Goal: Task Accomplishment & Management: Contribute content

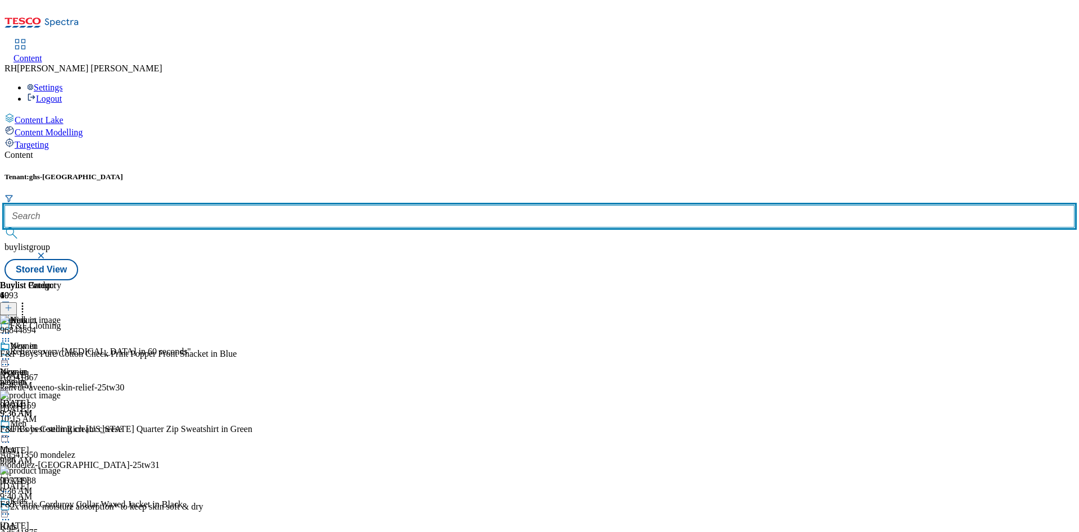
click at [261, 205] on input "text" at bounding box center [539, 216] width 1070 height 22
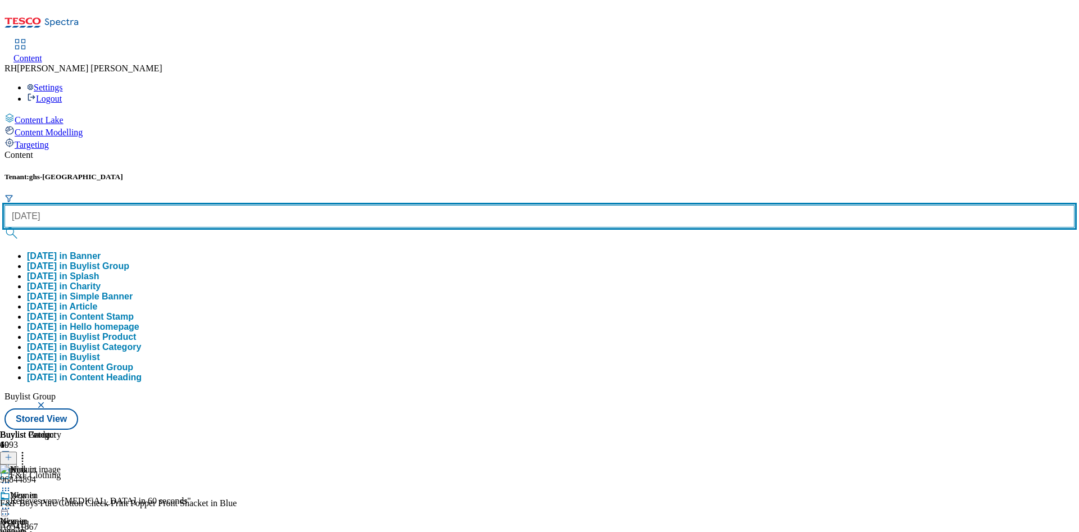
type input "[DATE]"
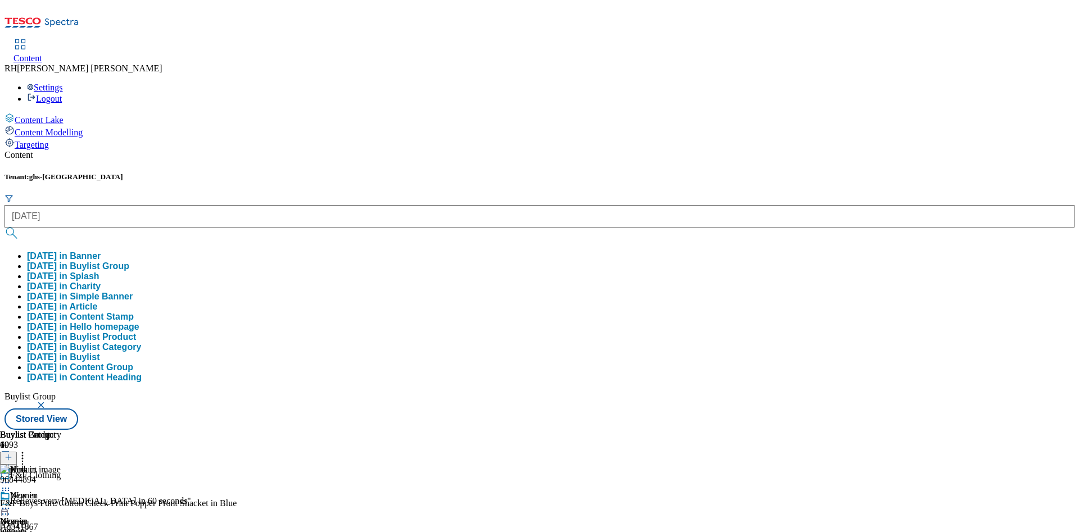
click at [129, 261] on button "[DATE] in Buylist Group" at bounding box center [78, 266] width 102 height 10
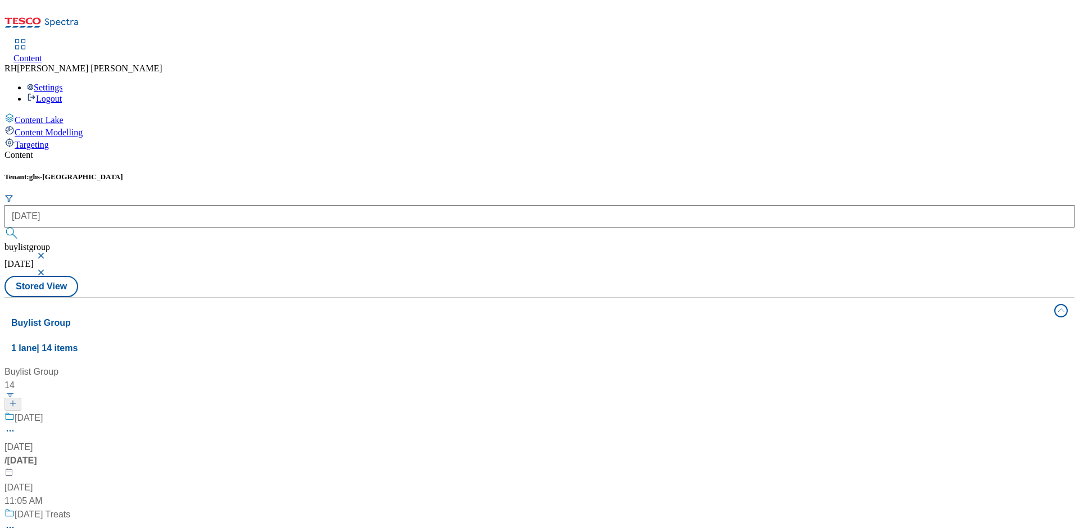
scroll to position [590, 0]
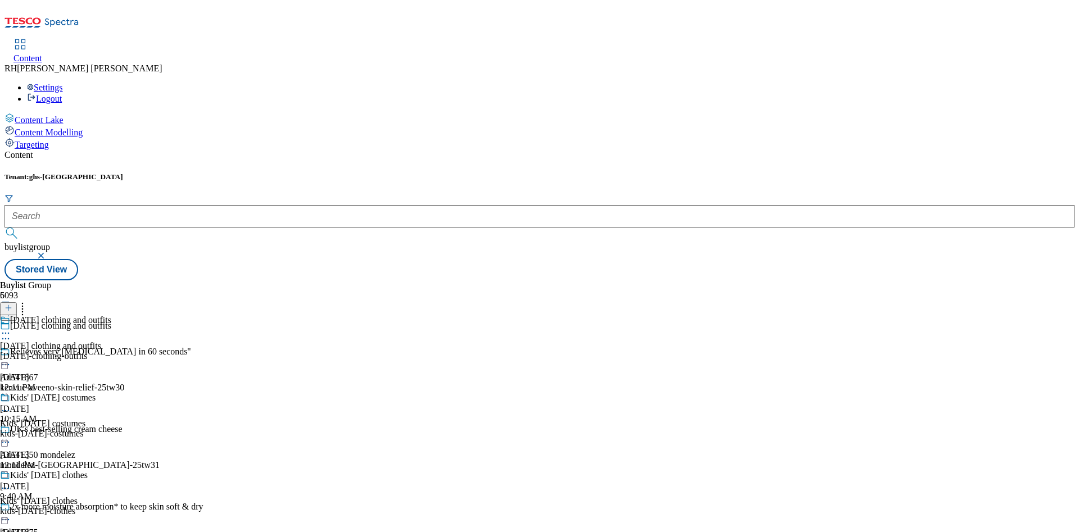
click at [111, 429] on div "kids-[DATE]-costumes" at bounding box center [55, 434] width 111 height 10
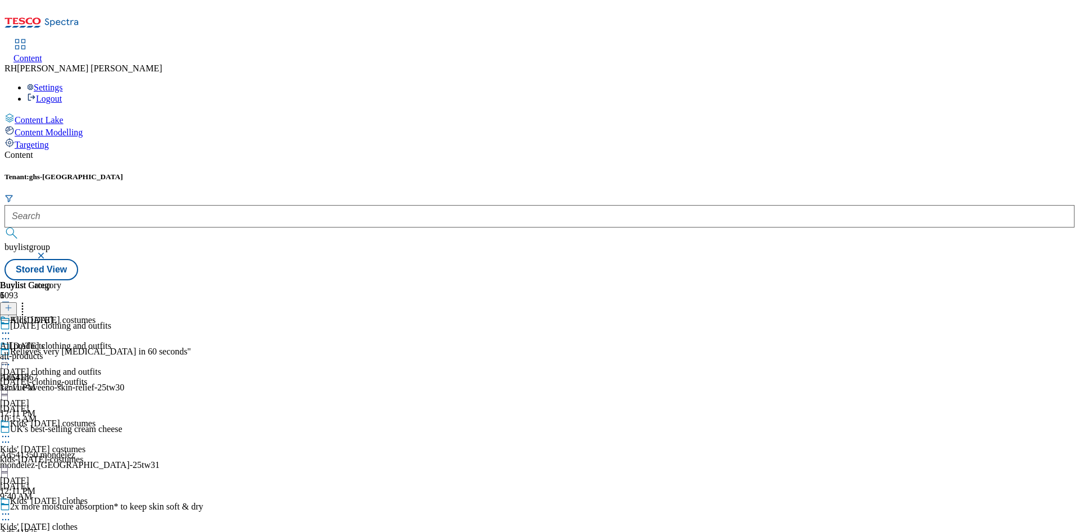
click at [61, 351] on div "all-products" at bounding box center [30, 356] width 61 height 10
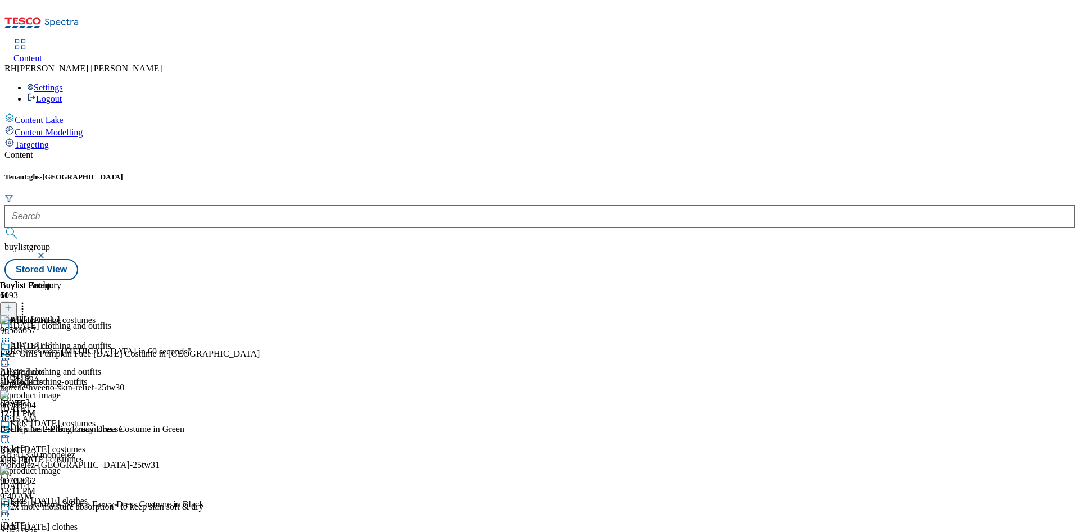
click at [12, 304] on icon at bounding box center [8, 308] width 8 height 8
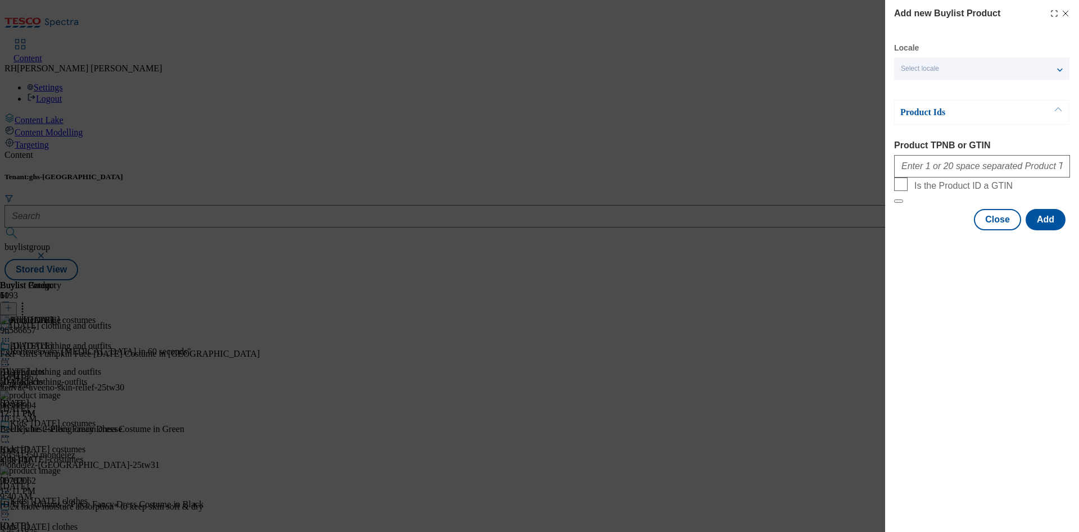
click at [960, 157] on div "Modal" at bounding box center [982, 164] width 176 height 27
click at [962, 169] on input "Product TPNB or GTIN" at bounding box center [982, 166] width 176 height 22
type input "9670001"
click at [1044, 230] on button "Add" at bounding box center [1046, 219] width 40 height 21
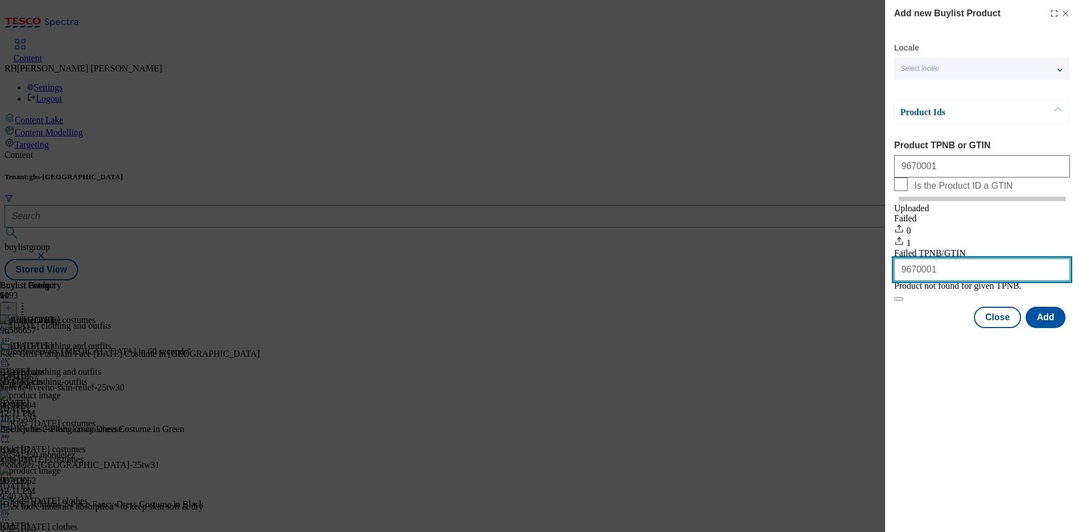
click at [953, 281] on input "9670001" at bounding box center [982, 270] width 176 height 22
type input "96700011"
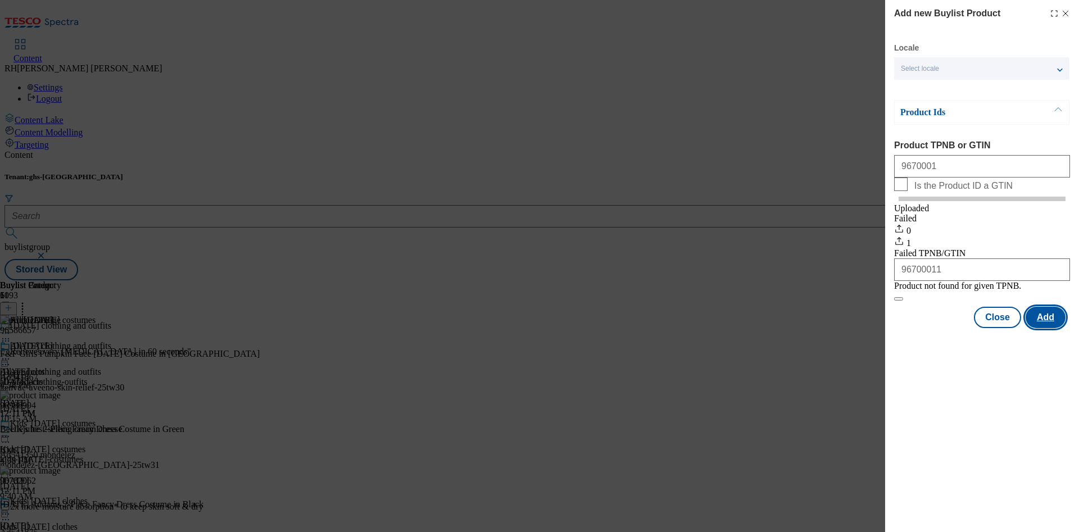
click at [1049, 328] on button "Add" at bounding box center [1046, 317] width 40 height 21
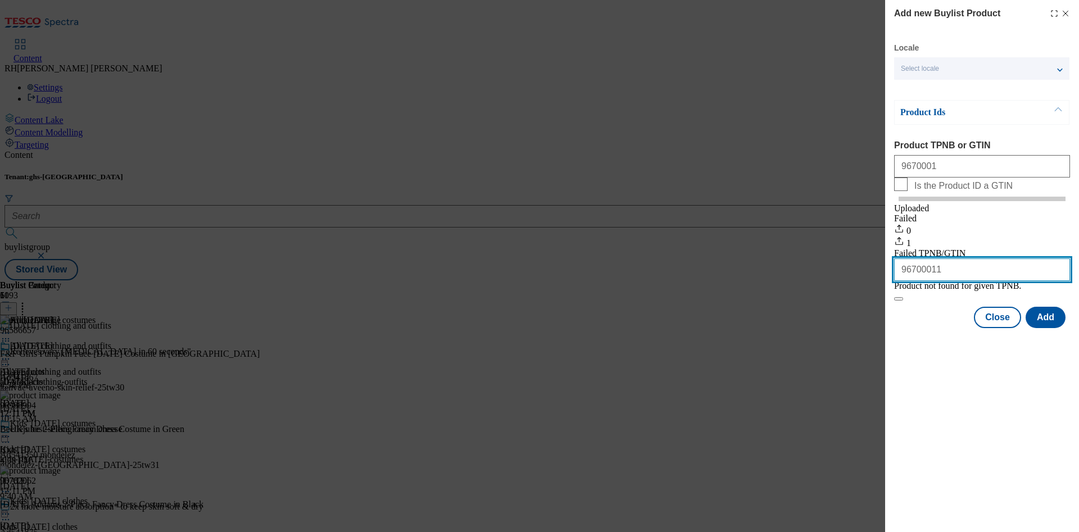
click at [954, 281] on input "96700011" at bounding box center [982, 270] width 176 height 22
drag, startPoint x: 862, startPoint y: 282, endPoint x: 830, endPoint y: 281, distance: 32.1
click at [830, 281] on div "Add new Buylist Product Locale Select locale English Welsh Product Ids Product …" at bounding box center [539, 266] width 1079 height 532
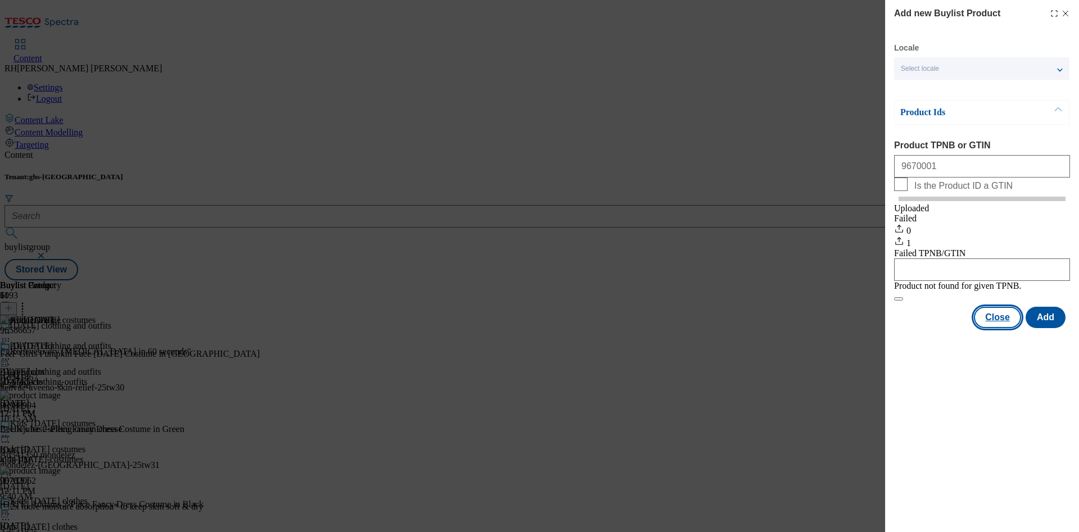
click at [1006, 328] on button "Close" at bounding box center [997, 317] width 47 height 21
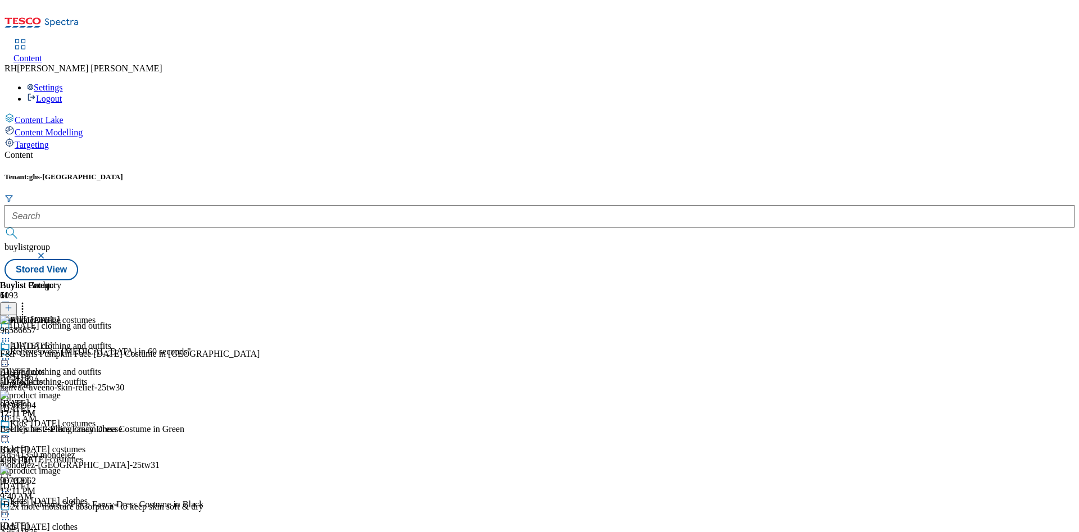
click at [61, 341] on div "All [DATE] All products all-products [DATE] 12:11 PM" at bounding box center [30, 380] width 61 height 78
click at [61, 390] on div "All [DATE] All products all-products [DATE] 12:11 PM" at bounding box center [30, 380] width 61 height 78
click at [85, 445] on div "Kids' [DATE] costumes" at bounding box center [42, 450] width 85 height 10
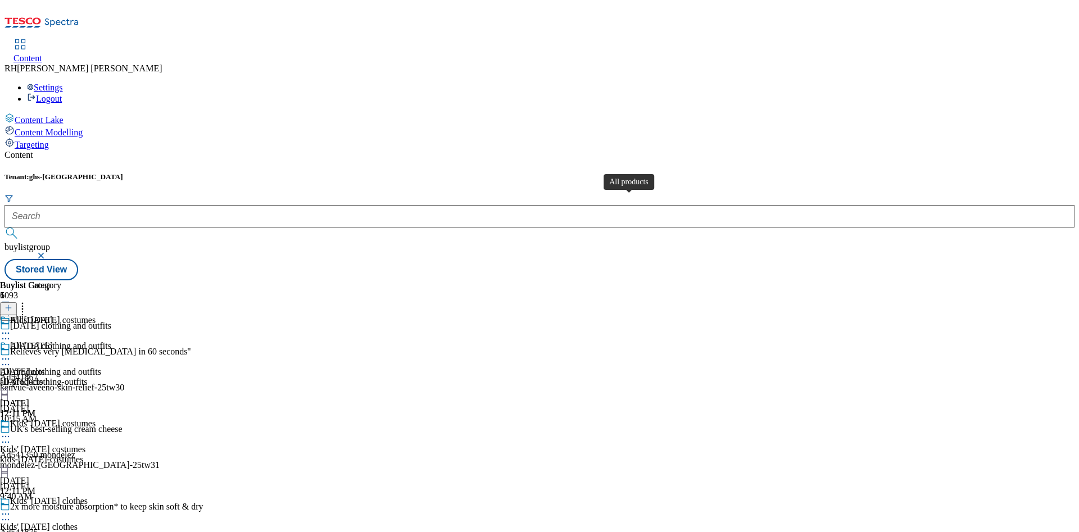
click at [45, 367] on div "All products" at bounding box center [22, 372] width 45 height 10
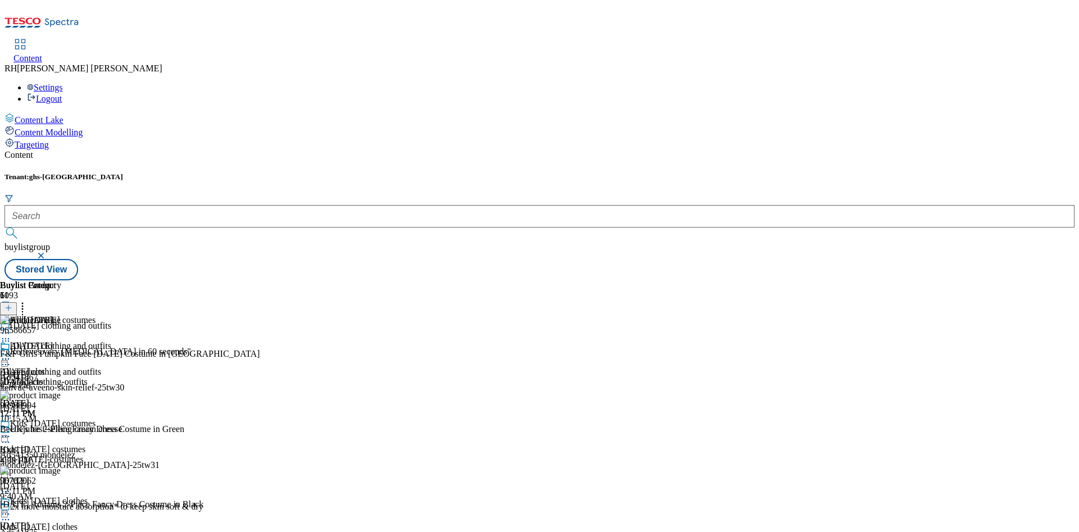
click at [111, 496] on div "Kids' [DATE] clothes Kids' [DATE] clothes kids-[DATE]-clothes [DATE] 12:11 PM" at bounding box center [55, 535] width 111 height 78
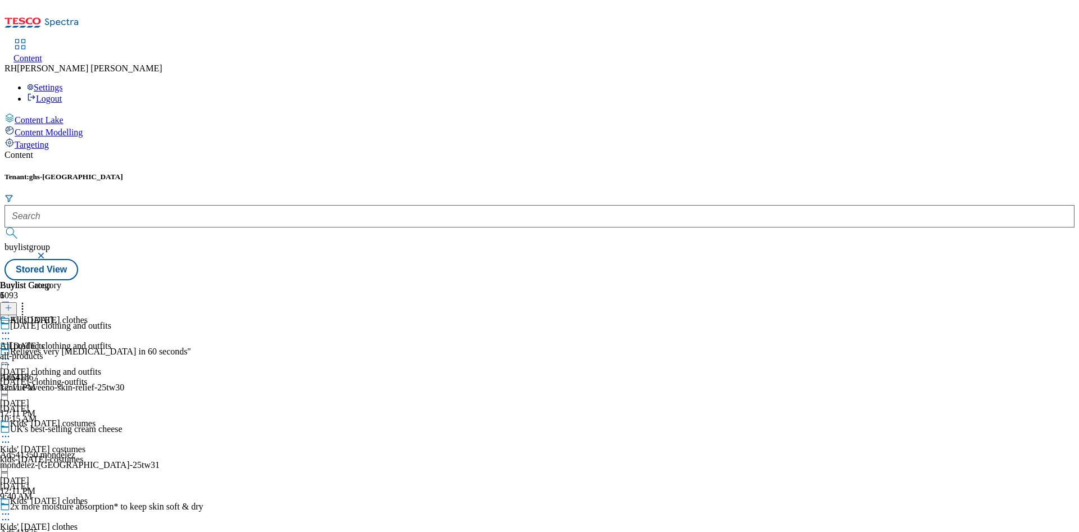
click at [61, 351] on div "all-products" at bounding box center [30, 356] width 61 height 10
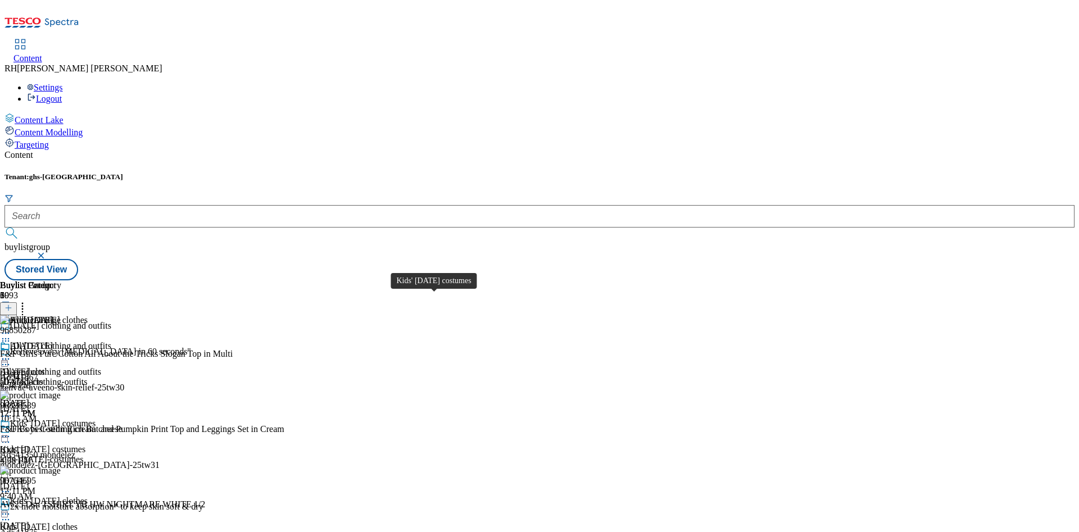
click at [96, 419] on span "Kids' [DATE] costumes" at bounding box center [52, 425] width 85 height 12
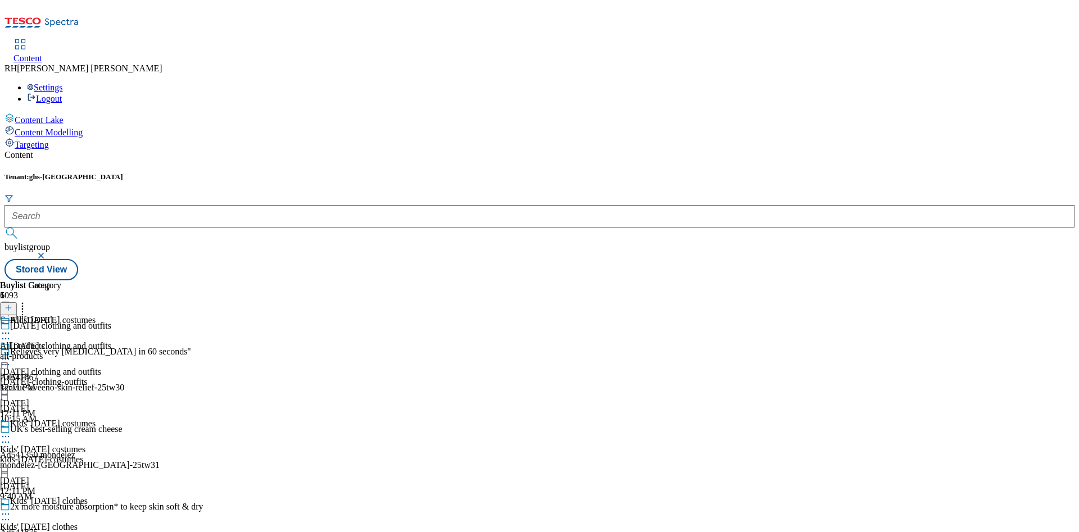
click at [61, 315] on div "All [DATE] All products all-products [DATE] 12:11 PM" at bounding box center [30, 354] width 61 height 78
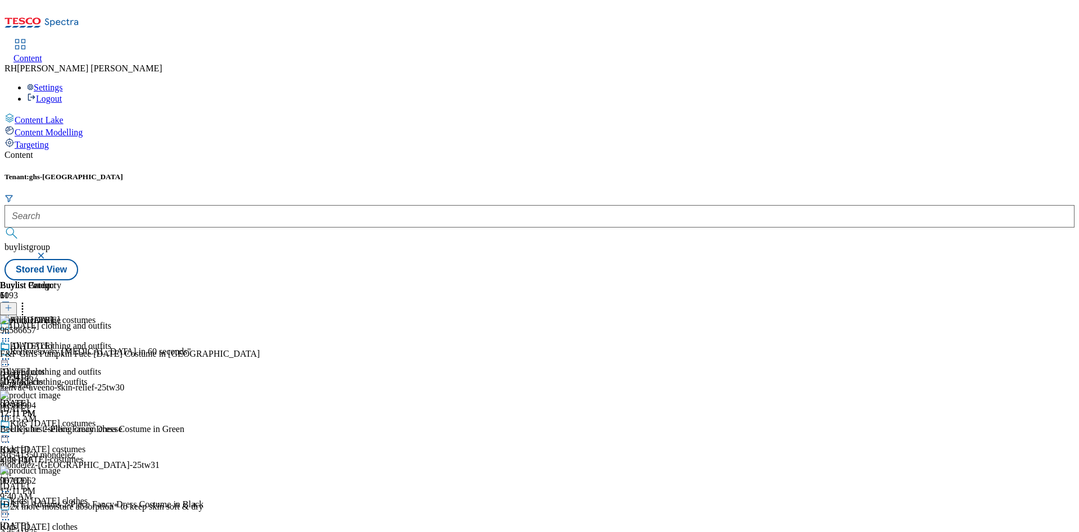
scroll to position [945, 0]
click at [111, 496] on div "Kids' [DATE] clothes Kids' [DATE] clothes kids-[DATE]-clothes [DATE] 12:11 PM" at bounding box center [55, 535] width 111 height 78
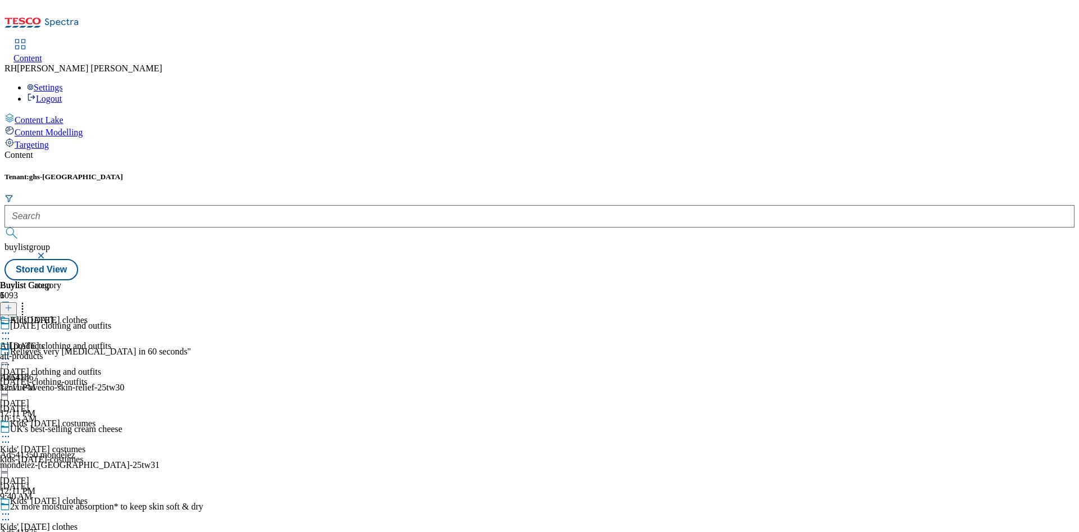
click at [61, 315] on div "All [DATE] All products all-products [DATE] 12:11 PM" at bounding box center [30, 354] width 61 height 78
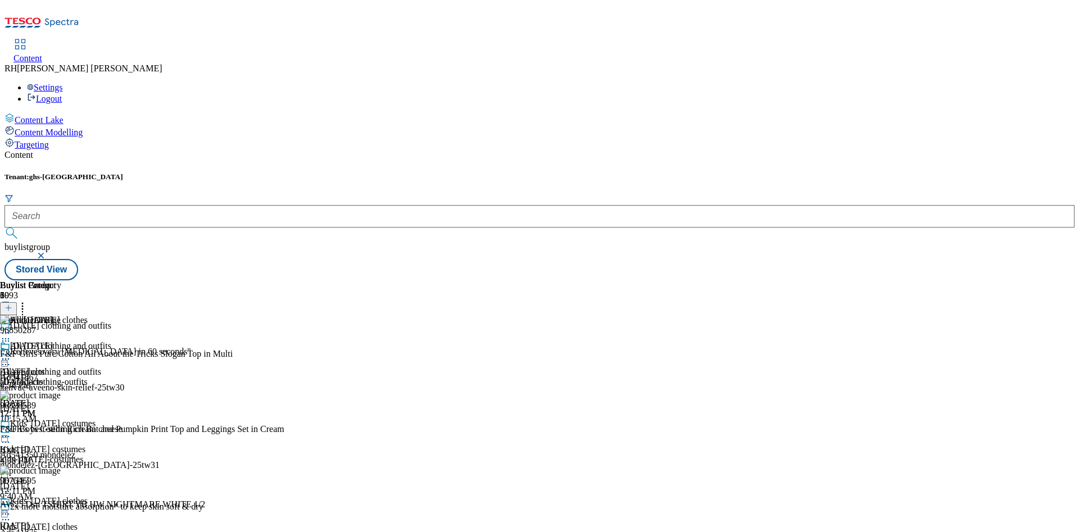
click at [111, 455] on div "kids-[DATE]-costumes" at bounding box center [55, 460] width 111 height 10
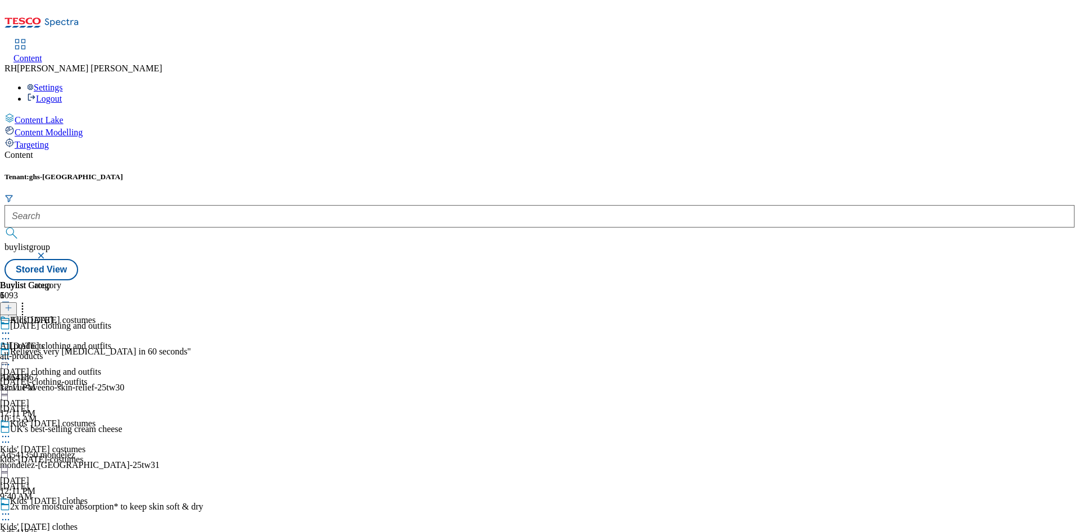
click at [61, 351] on div "all-products" at bounding box center [30, 356] width 61 height 10
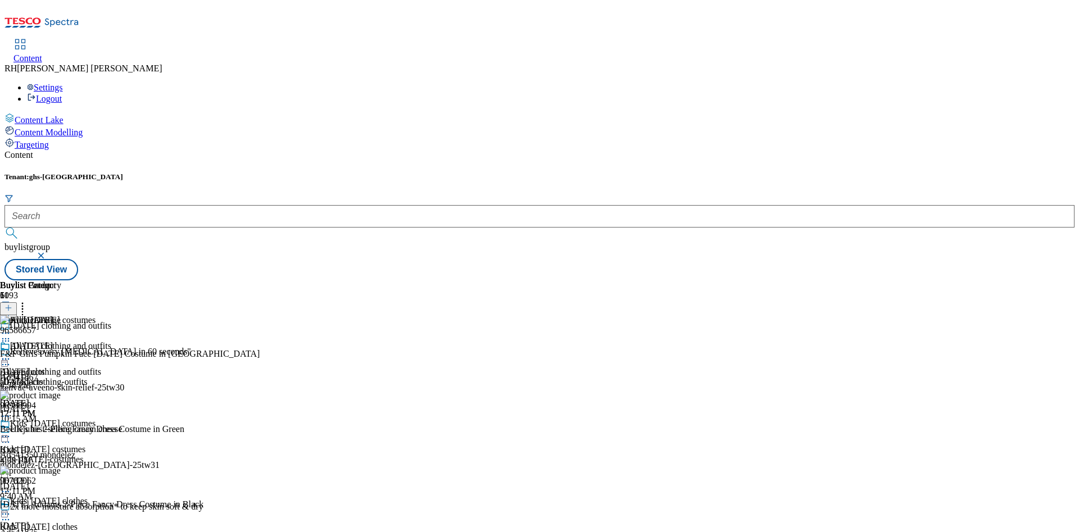
click at [111, 532] on div "kids-[DATE]-clothes" at bounding box center [55, 537] width 111 height 10
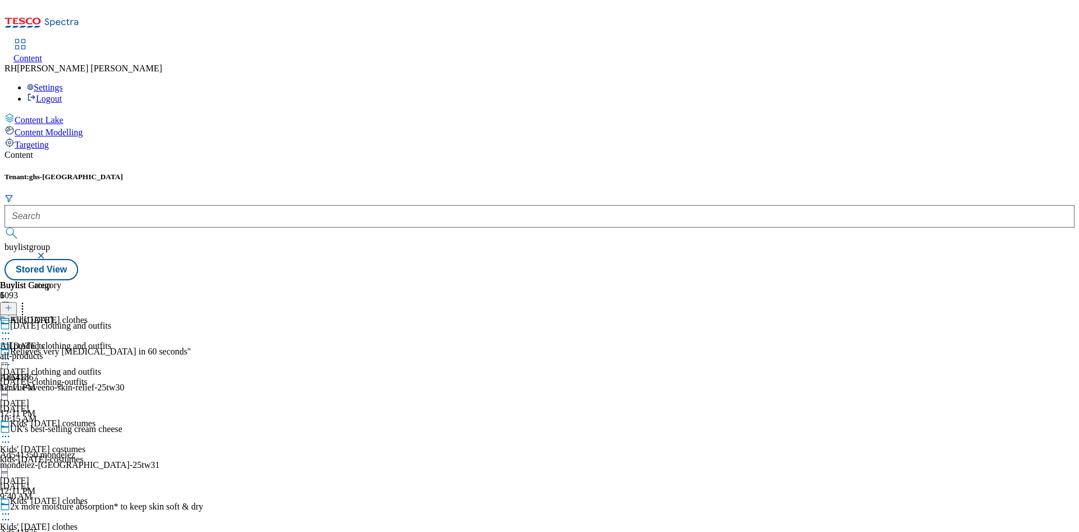
click at [61, 351] on div "all-products" at bounding box center [30, 356] width 61 height 10
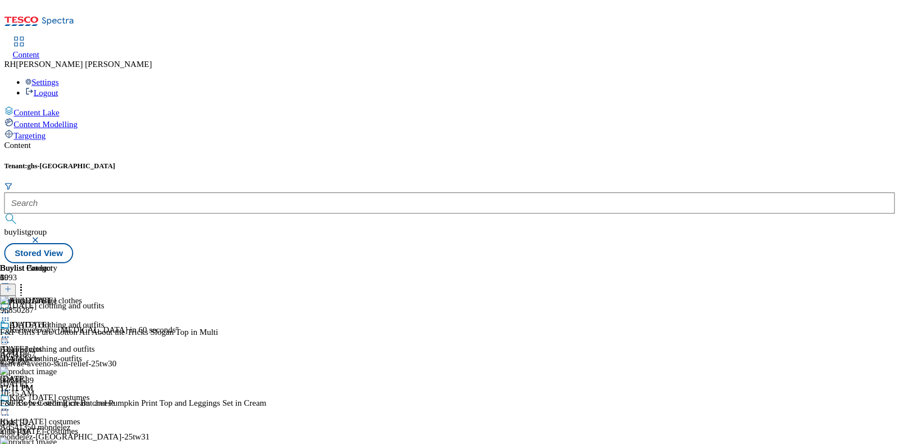
scroll to position [84, 0]
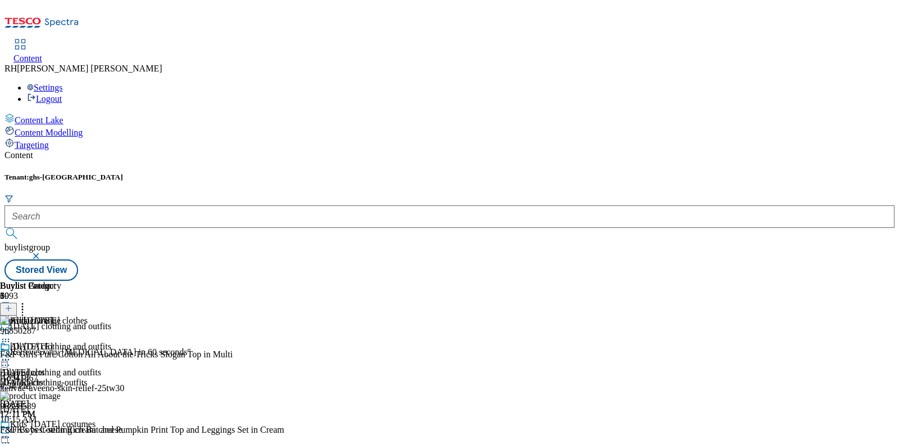
drag, startPoint x: 1042, startPoint y: 15, endPoint x: 628, endPoint y: 336, distance: 523.6
click at [61, 341] on div "All [DATE] All products all-products [DATE] 12:11 PM" at bounding box center [30, 380] width 61 height 78
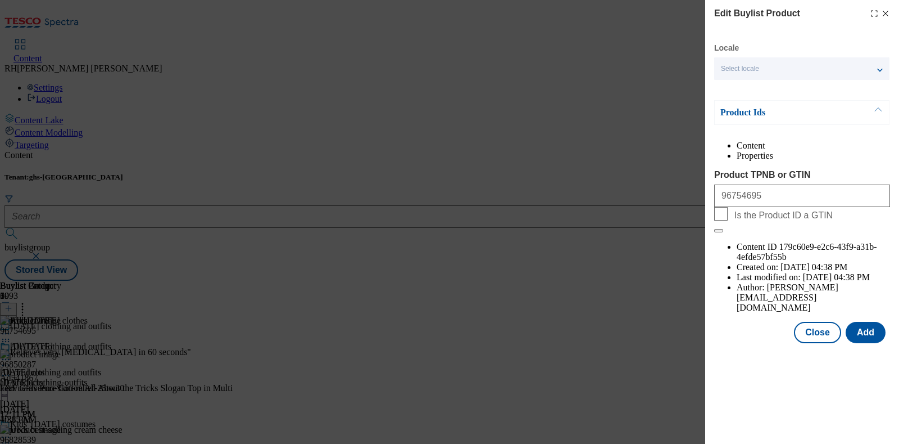
click at [851, 156] on li "Properties" at bounding box center [813, 156] width 153 height 10
click at [762, 151] on li "Content" at bounding box center [813, 146] width 153 height 10
click at [826, 322] on button "Close" at bounding box center [817, 332] width 47 height 21
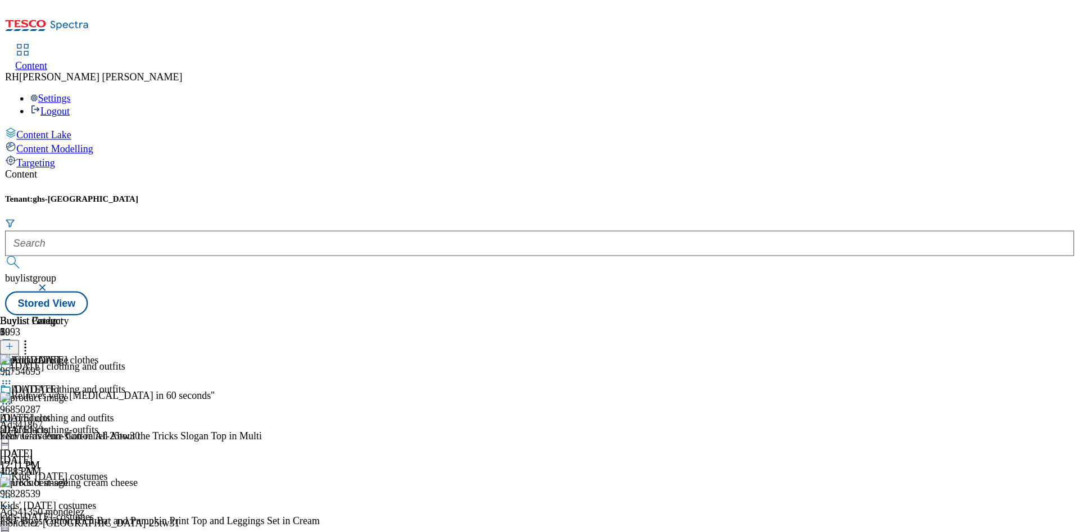
scroll to position [84, 0]
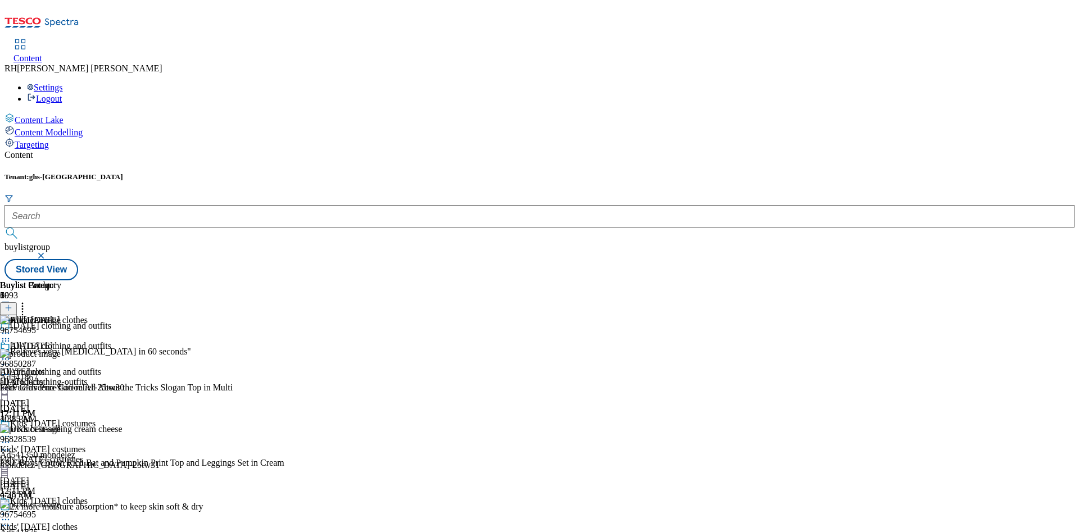
drag, startPoint x: 874, startPoint y: 1, endPoint x: 689, endPoint y: 391, distance: 432.5
click at [61, 391] on div "All [DATE] All products all-products [DATE] 12:11 PM" at bounding box center [30, 380] width 61 height 78
click at [11, 336] on icon at bounding box center [5, 341] width 11 height 11
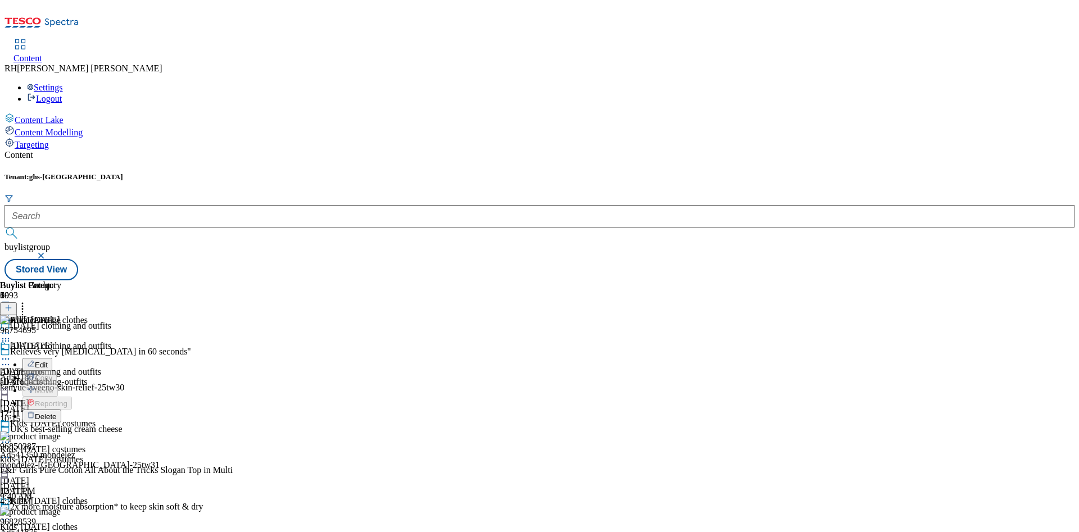
click at [48, 361] on span "Edit" at bounding box center [41, 365] width 13 height 8
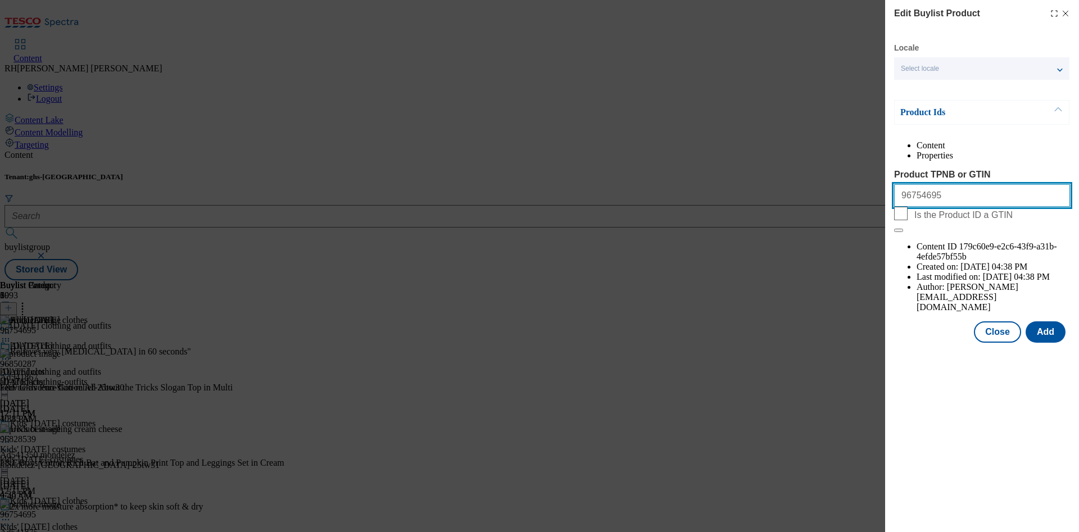
drag, startPoint x: 953, startPoint y: 224, endPoint x: 786, endPoint y: 224, distance: 167.5
click at [786, 224] on div "Edit Buylist Product Locale Select locale English Welsh Product Ids Content Pro…" at bounding box center [539, 266] width 1079 height 532
click at [1067, 15] on line "Modal" at bounding box center [1066, 13] width 5 height 5
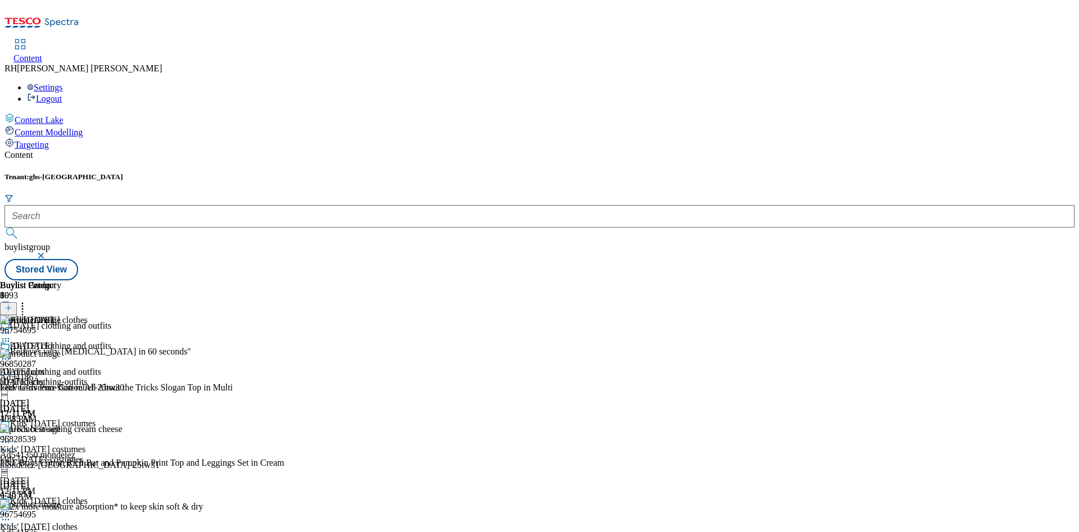
scroll to position [0, 0]
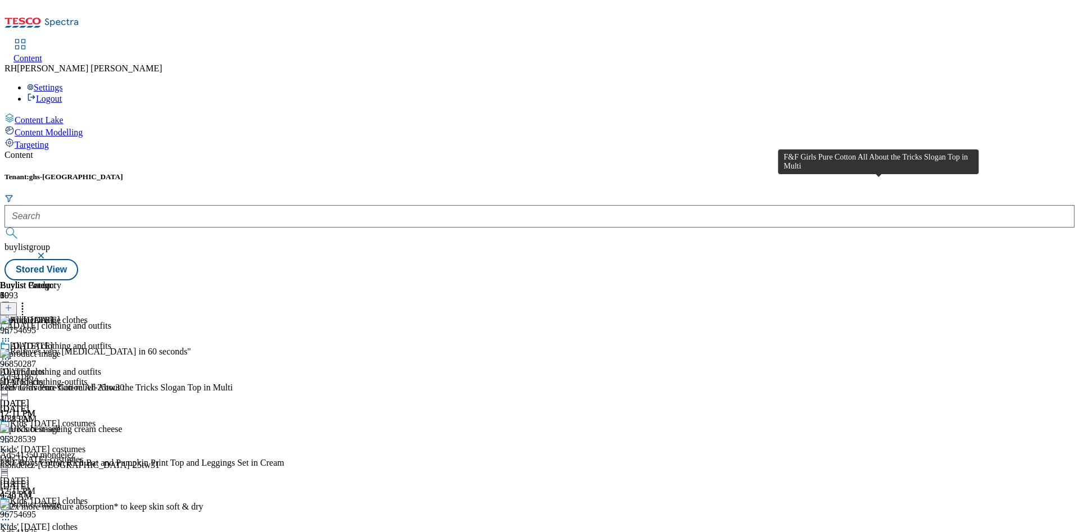
click at [233, 383] on div "F&F Girls Pure Cotton All About the Tricks Slogan Top in Multi" at bounding box center [116, 388] width 233 height 10
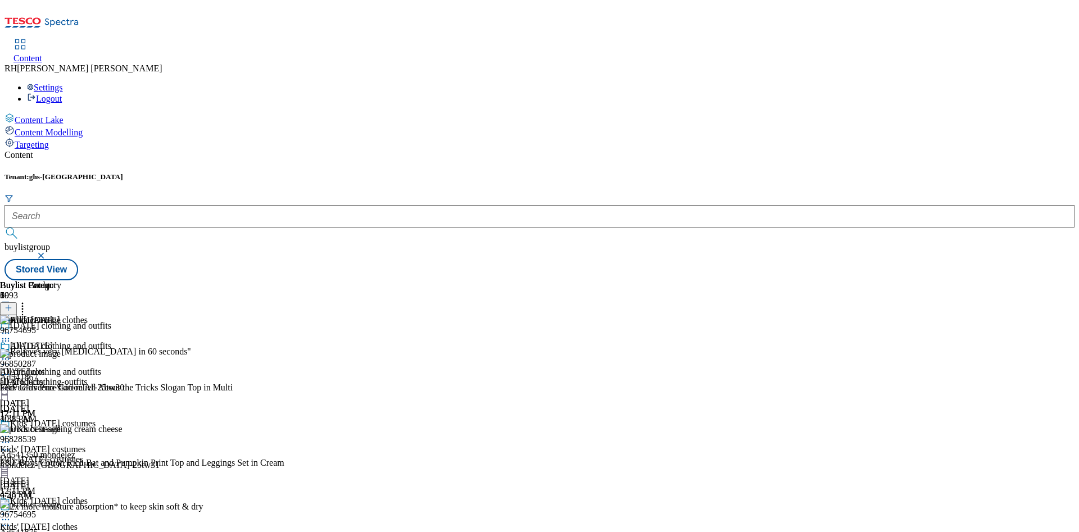
click at [11, 369] on icon at bounding box center [5, 374] width 11 height 11
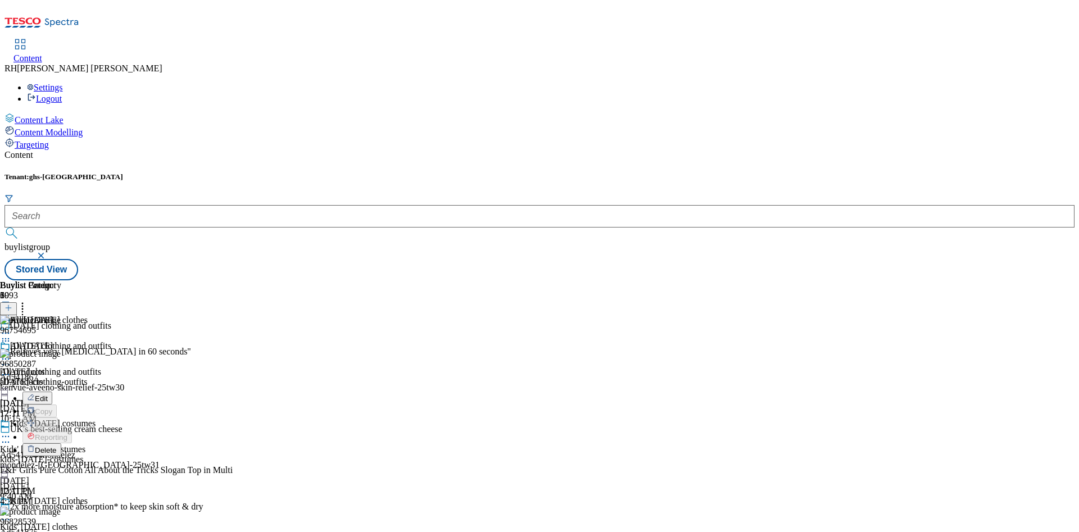
click at [48, 395] on span "Edit" at bounding box center [41, 399] width 13 height 8
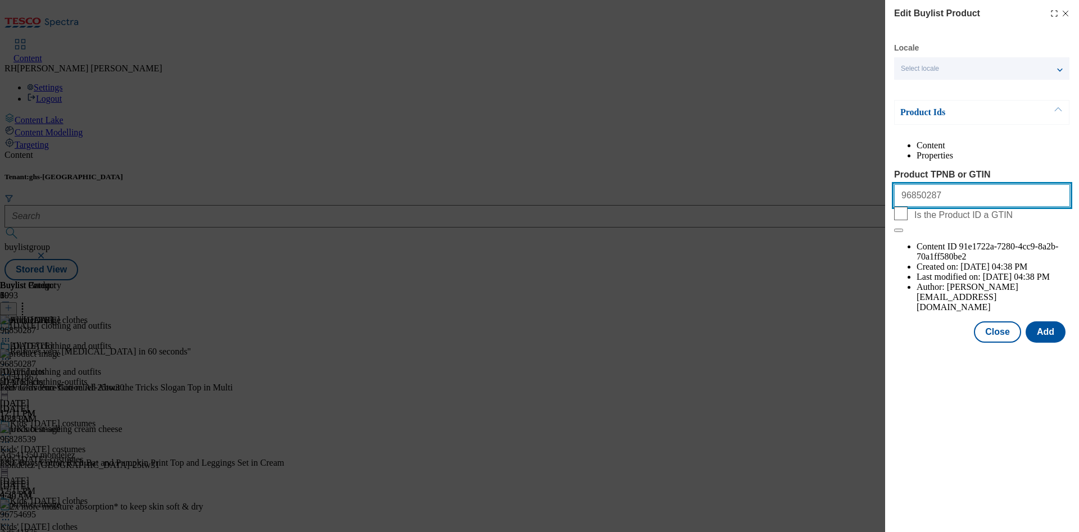
drag, startPoint x: 953, startPoint y: 220, endPoint x: 820, endPoint y: 225, distance: 133.3
click at [820, 225] on div "Edit Buylist Product Locale Select locale English Welsh Product Ids Content Pro…" at bounding box center [539, 266] width 1079 height 532
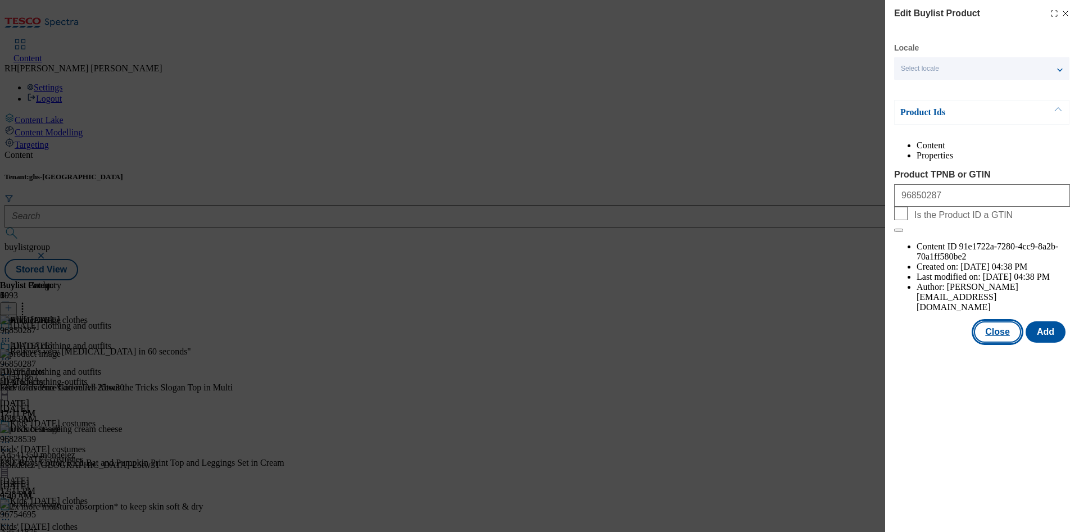
click at [1001, 322] on button "Close" at bounding box center [997, 332] width 47 height 21
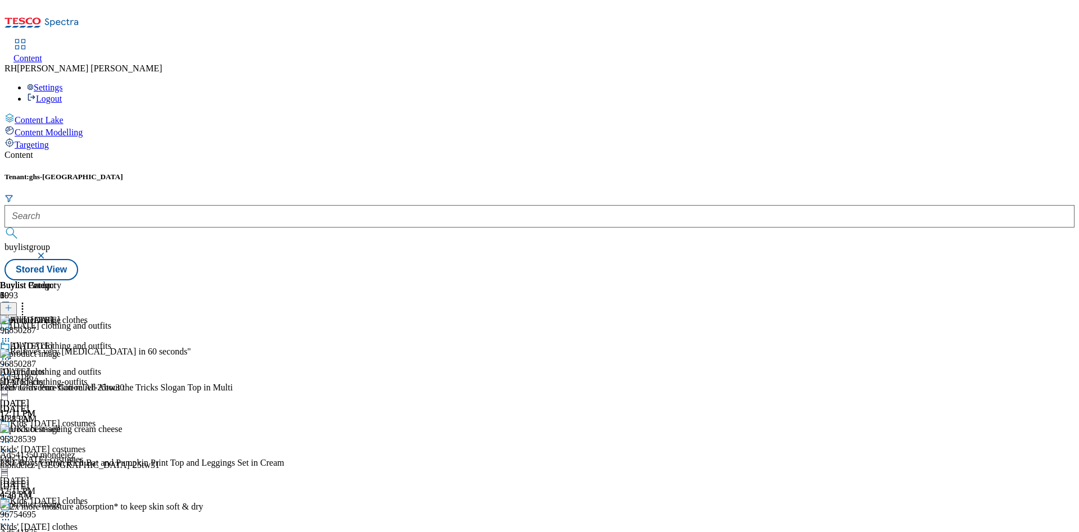
click at [284, 468] on div at bounding box center [142, 468] width 284 height 0
click at [11, 445] on icon at bounding box center [5, 450] width 11 height 11
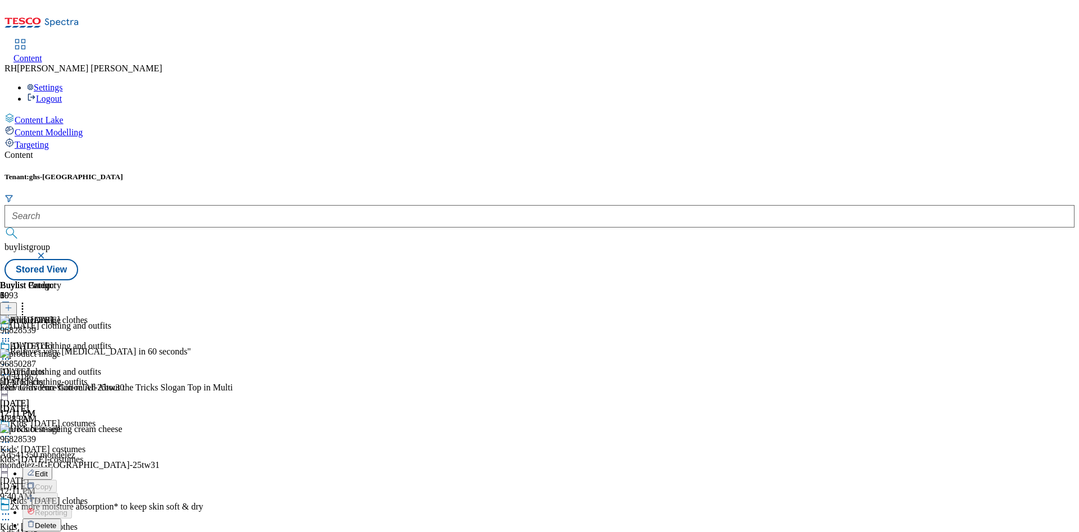
click at [48, 470] on span "Edit" at bounding box center [41, 474] width 13 height 8
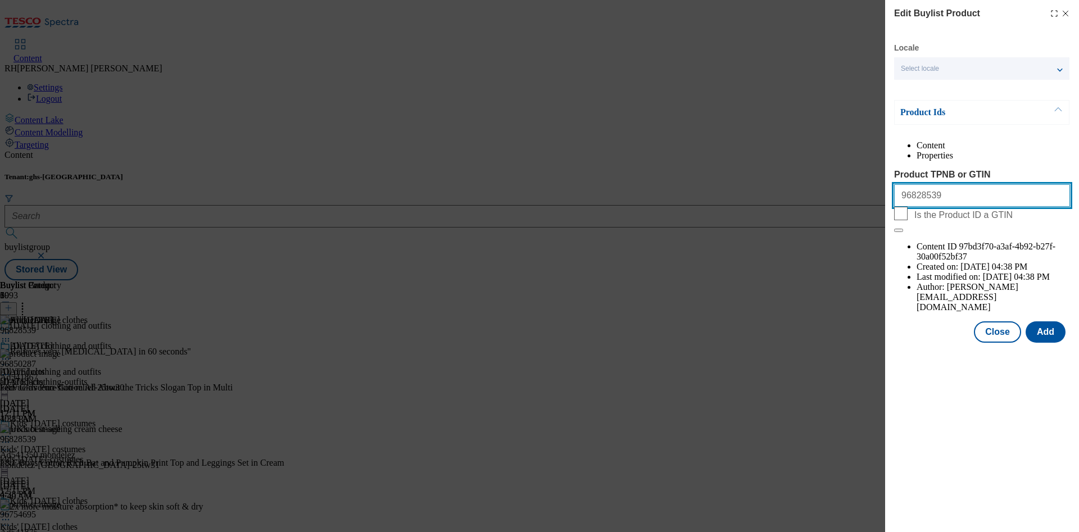
drag, startPoint x: 979, startPoint y: 224, endPoint x: 724, endPoint y: 226, distance: 255.2
click at [724, 226] on div "Edit Buylist Product Locale Select locale English Welsh Product Ids Content Pro…" at bounding box center [539, 266] width 1079 height 532
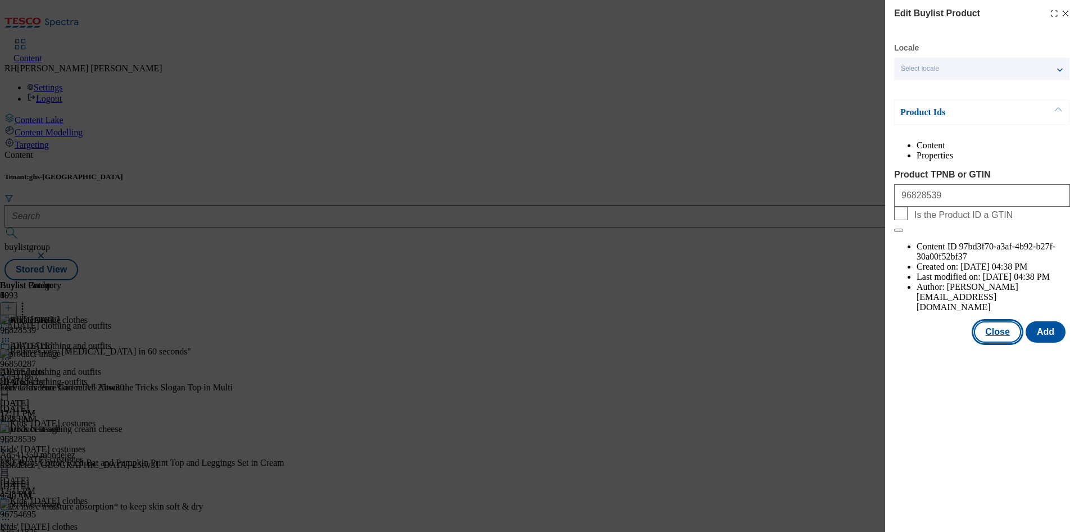
click at [1012, 322] on button "Close" at bounding box center [997, 332] width 47 height 21
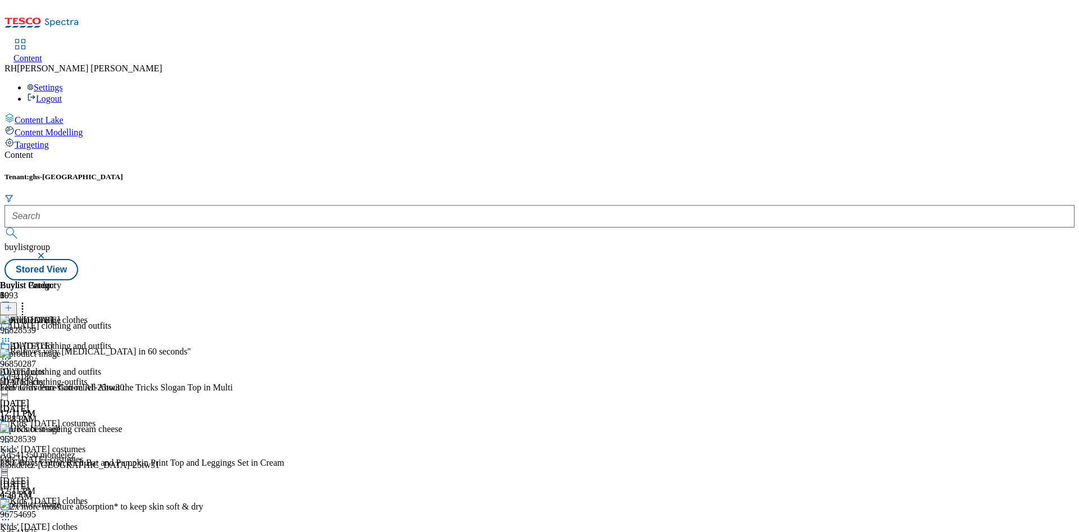
scroll to position [169, 0]
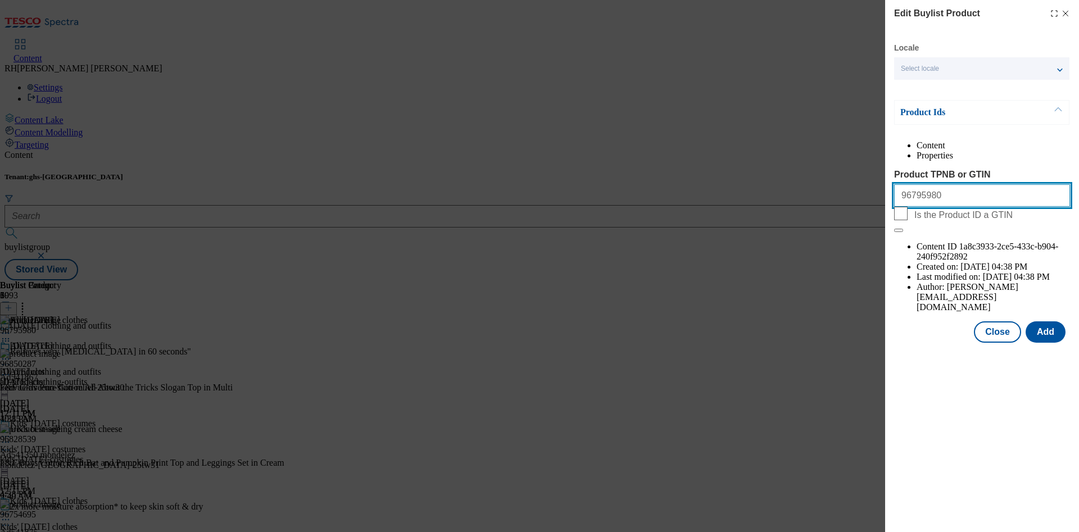
drag, startPoint x: 934, startPoint y: 216, endPoint x: 797, endPoint y: 211, distance: 137.3
click at [797, 211] on div "Edit Buylist Product Locale Select locale English Welsh Product Ids Content Pro…" at bounding box center [539, 266] width 1079 height 532
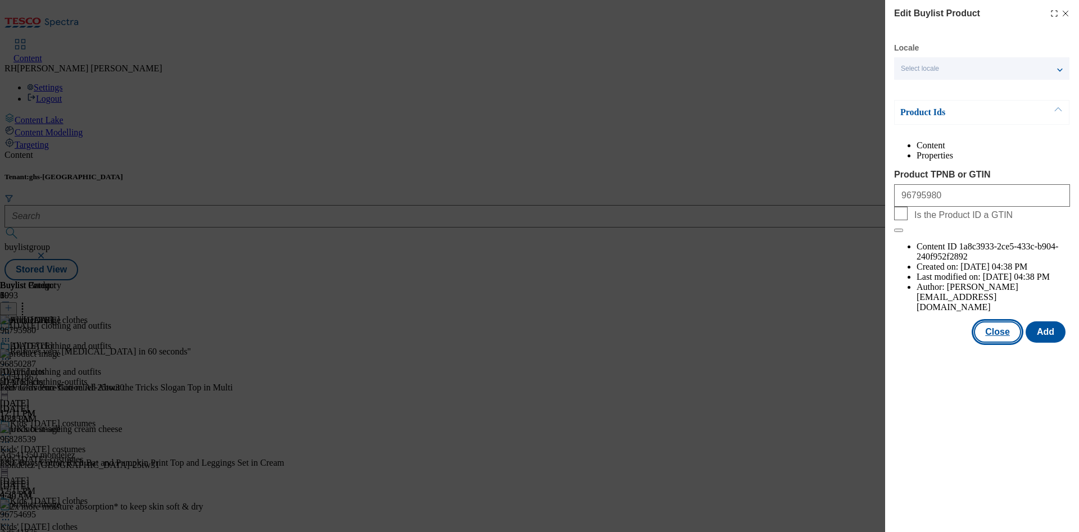
click at [1004, 322] on button "Close" at bounding box center [997, 332] width 47 height 21
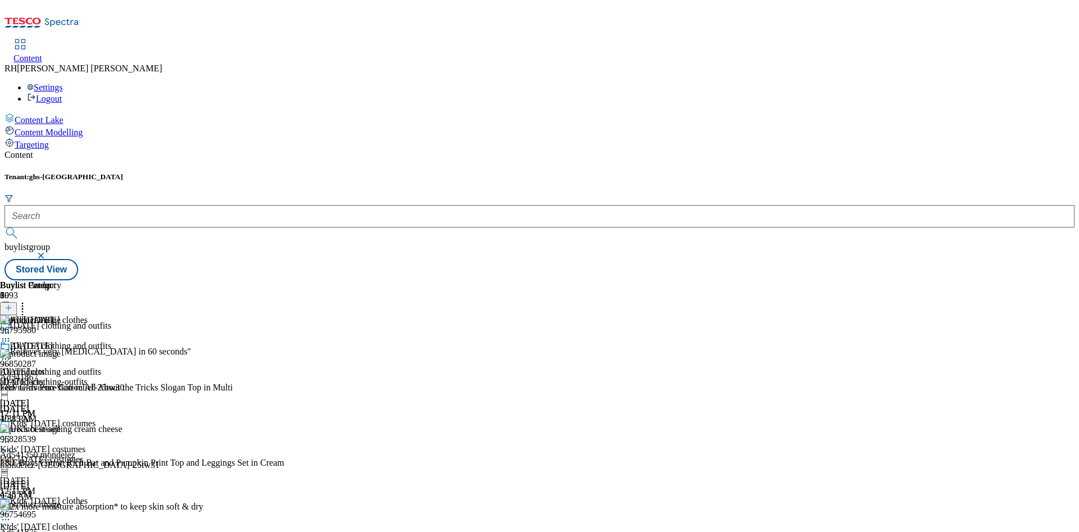
scroll to position [422, 0]
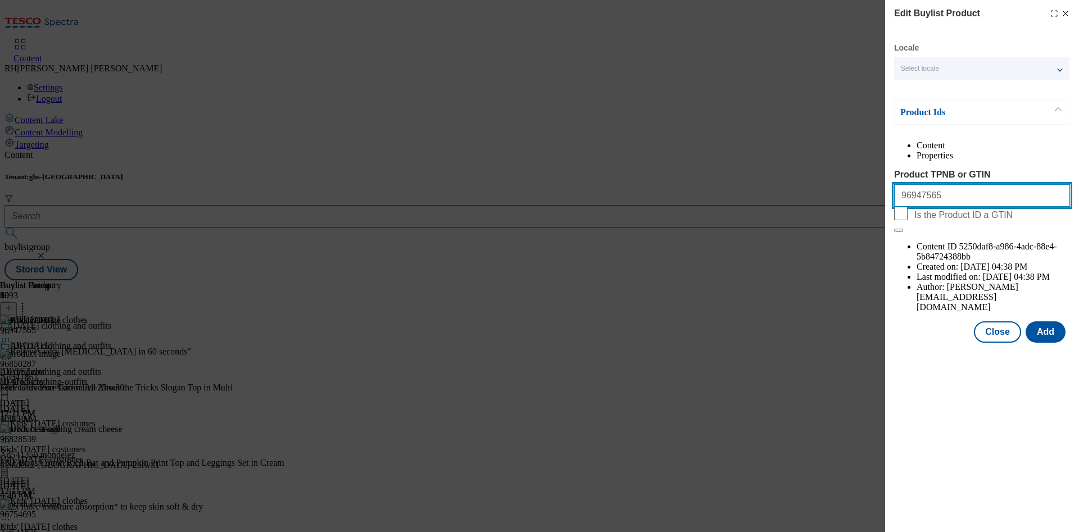
drag, startPoint x: 944, startPoint y: 224, endPoint x: 831, endPoint y: 220, distance: 113.0
click at [831, 220] on div "Edit Buylist Product Locale Select locale English Welsh Product Ids Content Pro…" at bounding box center [539, 266] width 1079 height 532
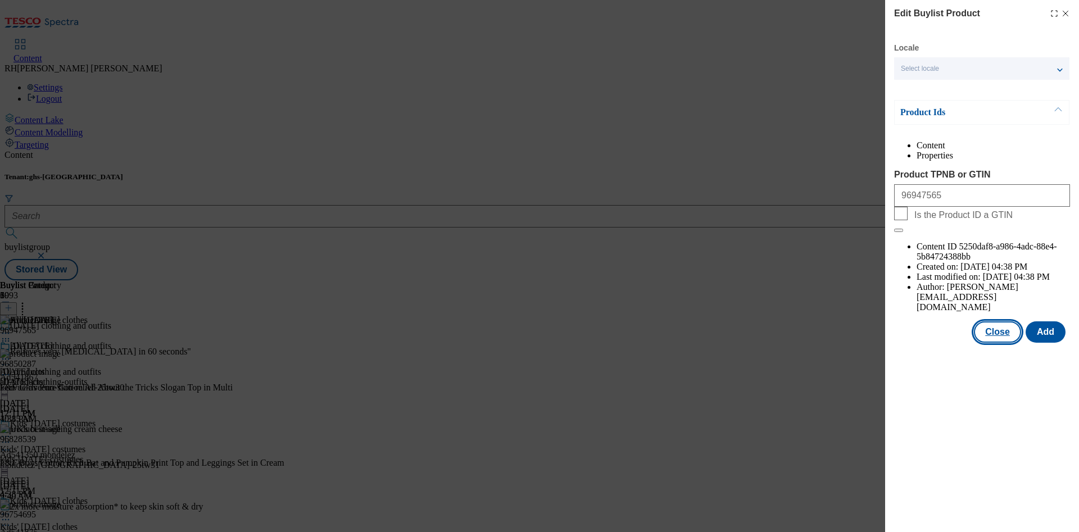
click at [993, 322] on button "Close" at bounding box center [997, 332] width 47 height 21
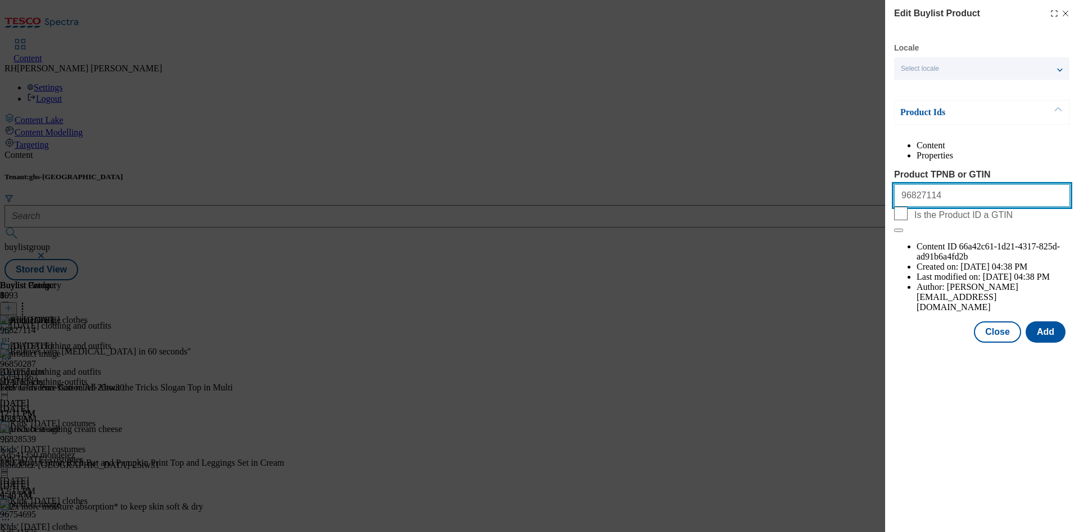
drag, startPoint x: 949, startPoint y: 229, endPoint x: 829, endPoint y: 227, distance: 120.3
click at [829, 227] on div "Edit Buylist Product Locale Select locale English Welsh Product Ids Content Pro…" at bounding box center [539, 266] width 1079 height 532
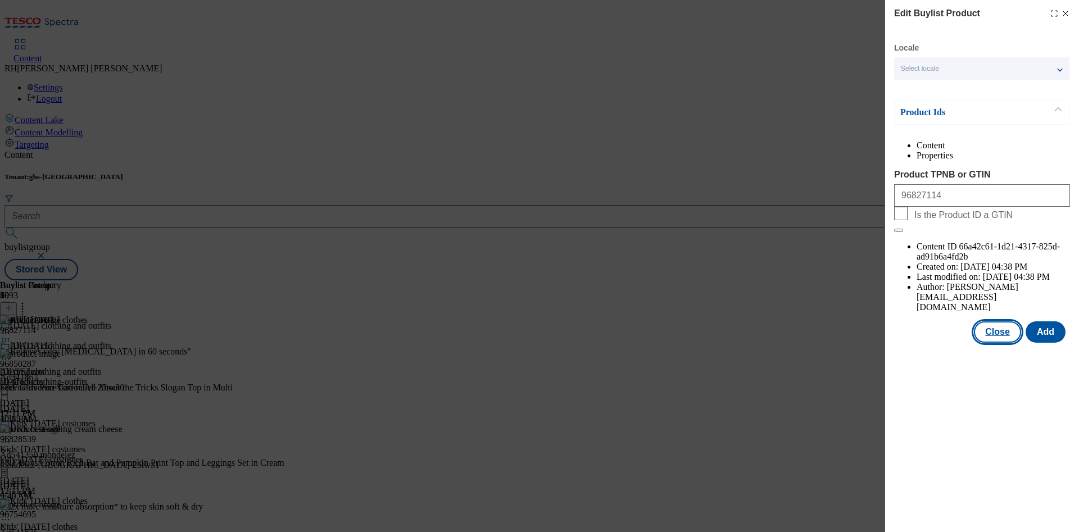
click at [1000, 322] on button "Close" at bounding box center [997, 332] width 47 height 21
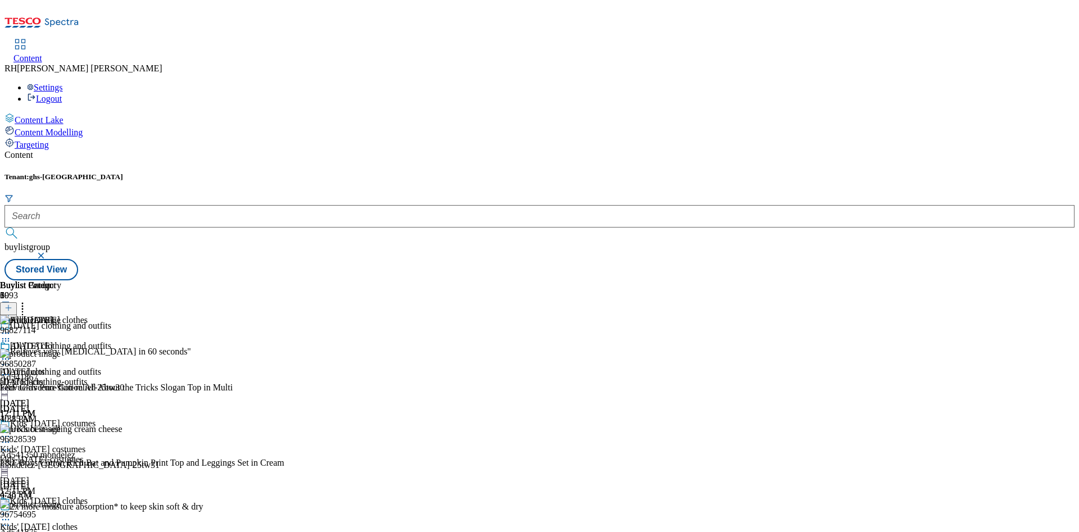
scroll to position [608, 0]
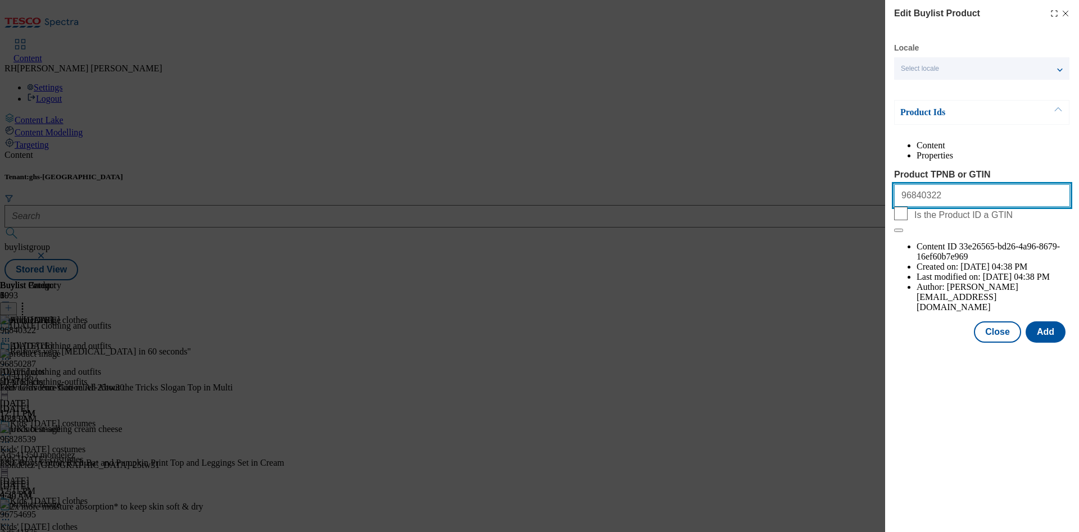
drag, startPoint x: 942, startPoint y: 220, endPoint x: 792, endPoint y: 220, distance: 149.5
click at [792, 220] on div "Edit Buylist Product Locale Select locale English Welsh Product Ids Content Pro…" at bounding box center [539, 266] width 1079 height 532
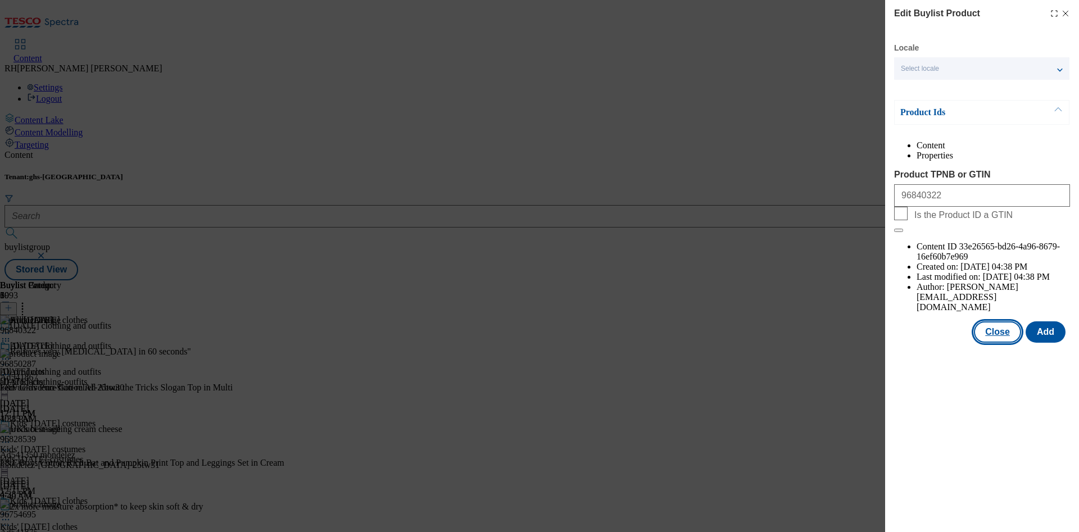
click at [1005, 322] on button "Close" at bounding box center [997, 332] width 47 height 21
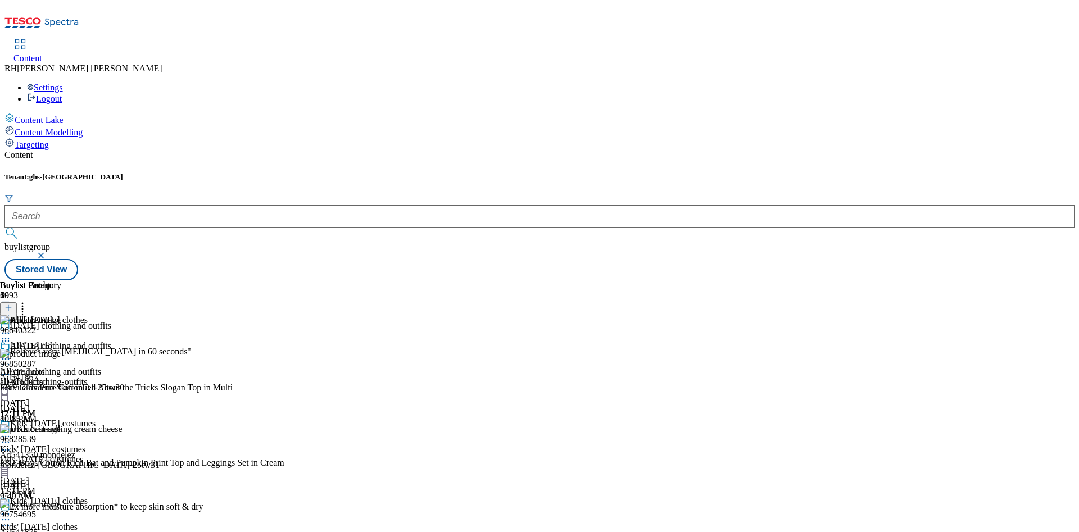
scroll to position [2547, 0]
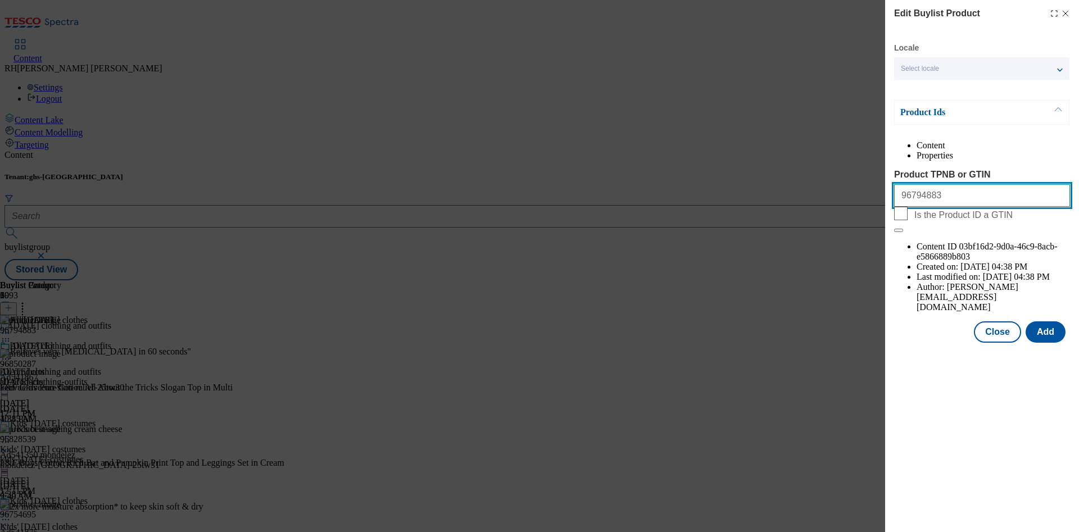
drag, startPoint x: 938, startPoint y: 225, endPoint x: 832, endPoint y: 218, distance: 105.9
click at [832, 218] on div "Edit Buylist Product Locale Select locale English Welsh Product Ids Content Pro…" at bounding box center [539, 266] width 1079 height 532
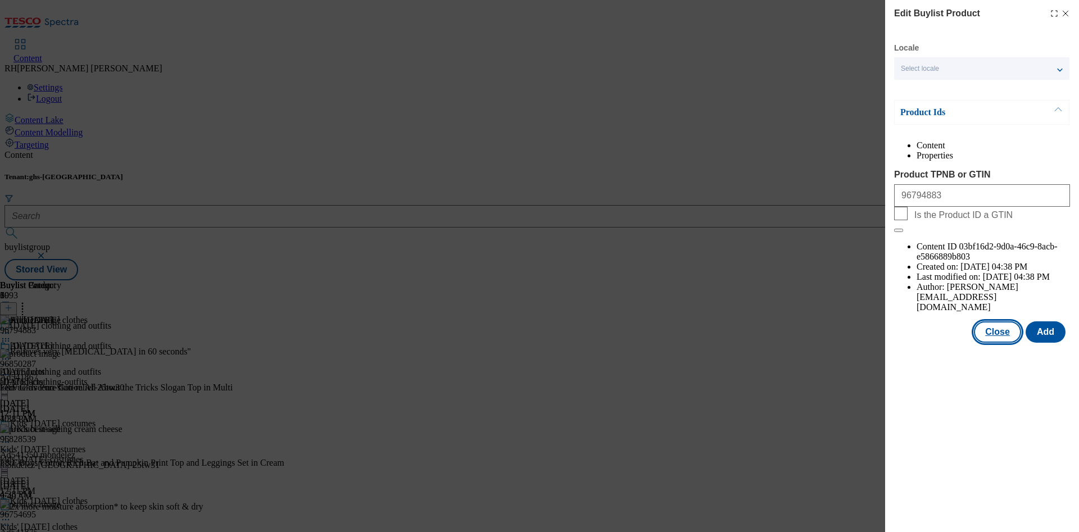
click at [990, 322] on button "Close" at bounding box center [997, 332] width 47 height 21
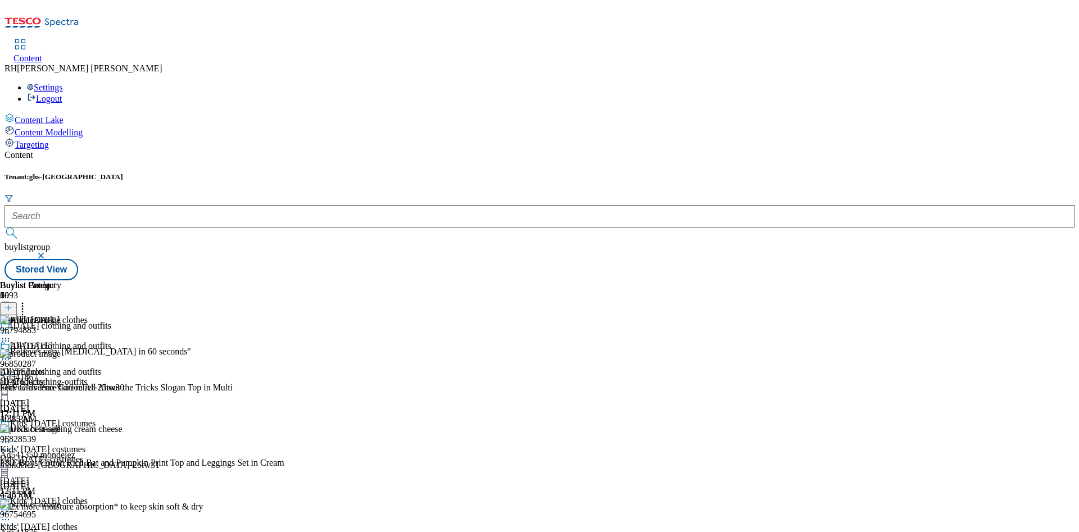
scroll to position [4244, 0]
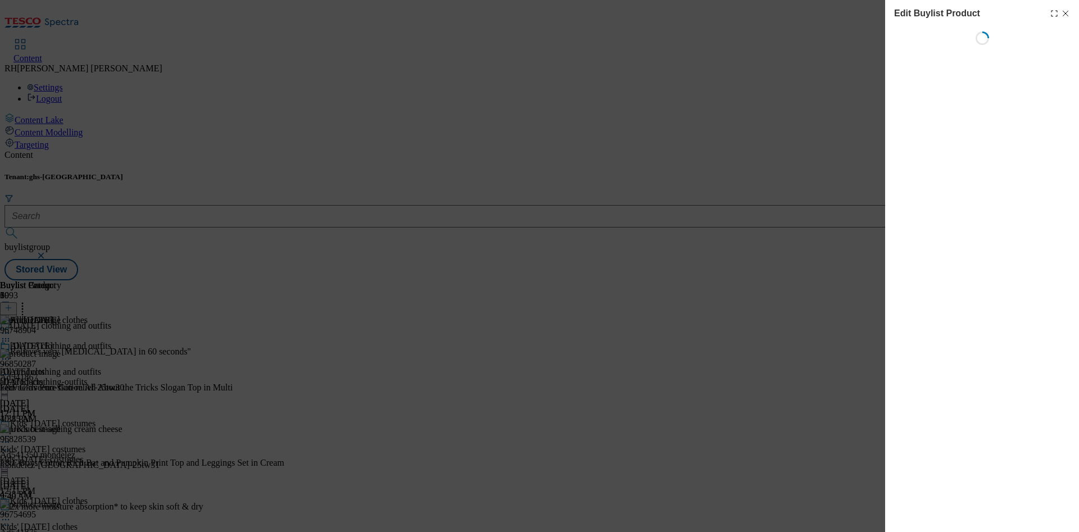
scroll to position [4197, 0]
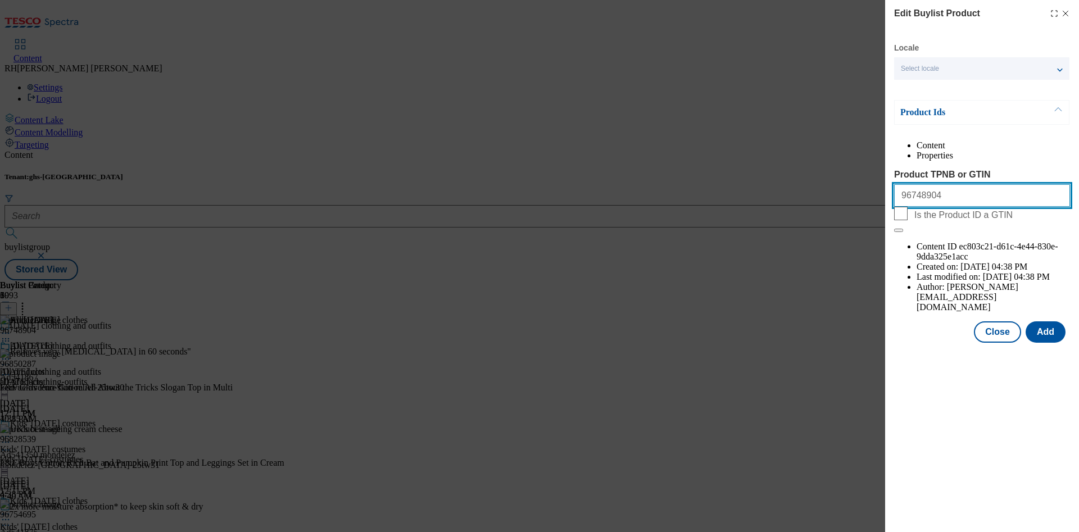
drag, startPoint x: 946, startPoint y: 226, endPoint x: 799, endPoint y: 219, distance: 146.9
click at [799, 219] on div "Edit Buylist Product Locale Select locale English Welsh Product Ids Content Pro…" at bounding box center [539, 266] width 1079 height 532
